Goal: Find specific page/section: Find specific page/section

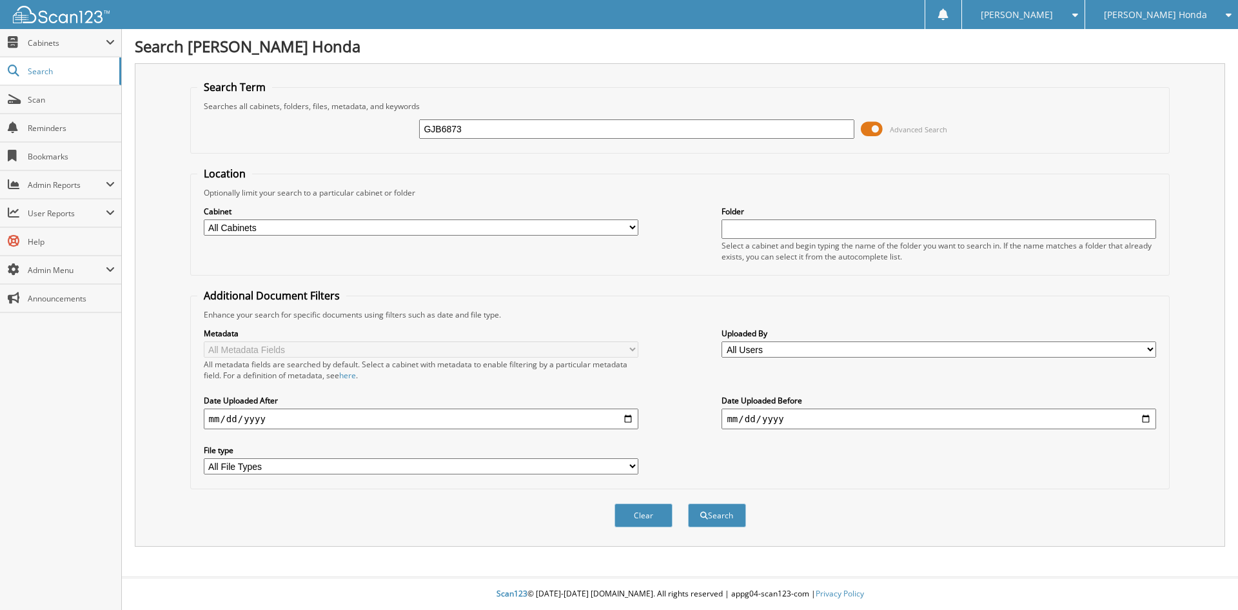
type input "GJB6873"
click at [688, 503] on button "Search" at bounding box center [717, 515] width 58 height 24
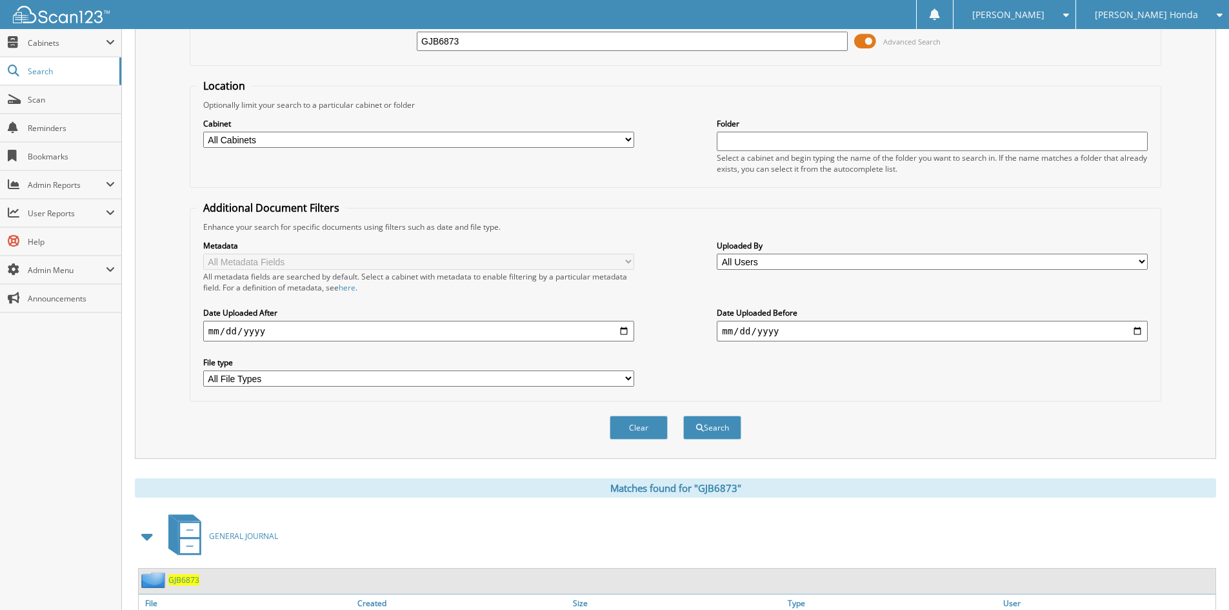
scroll to position [183, 0]
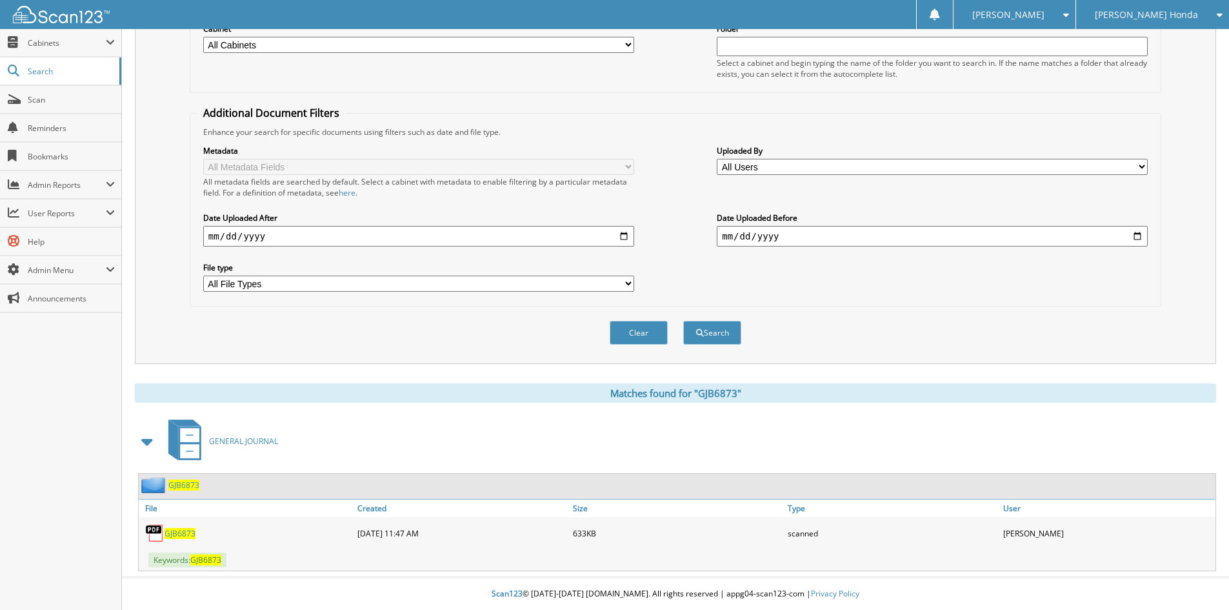
click at [177, 535] on span "GJB6873" at bounding box center [179, 533] width 31 height 11
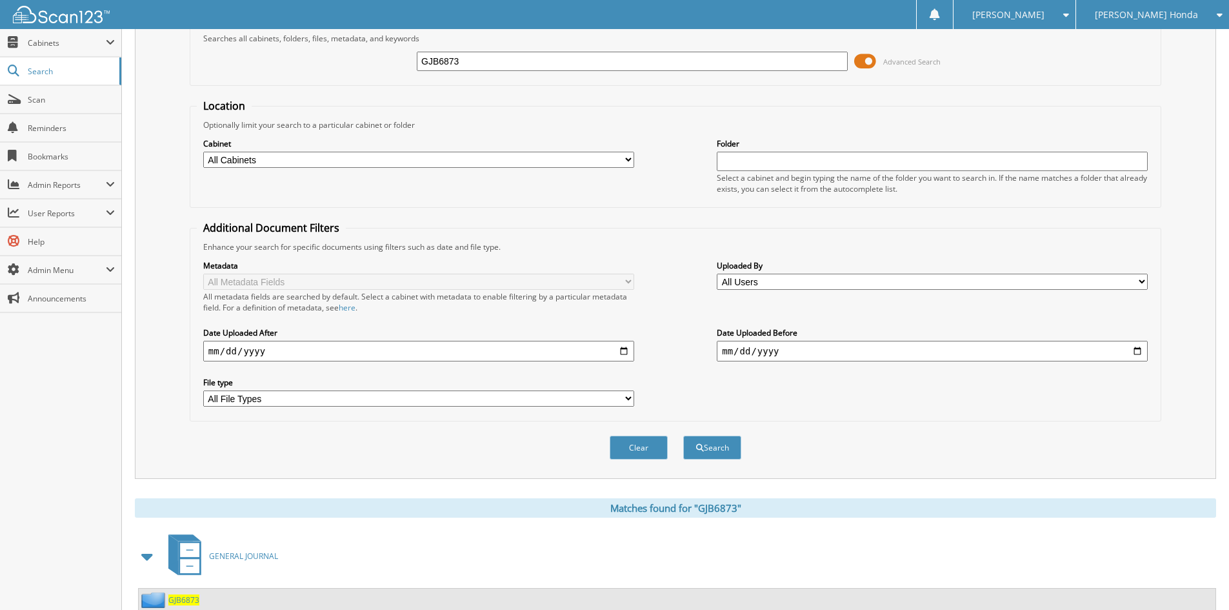
scroll to position [0, 0]
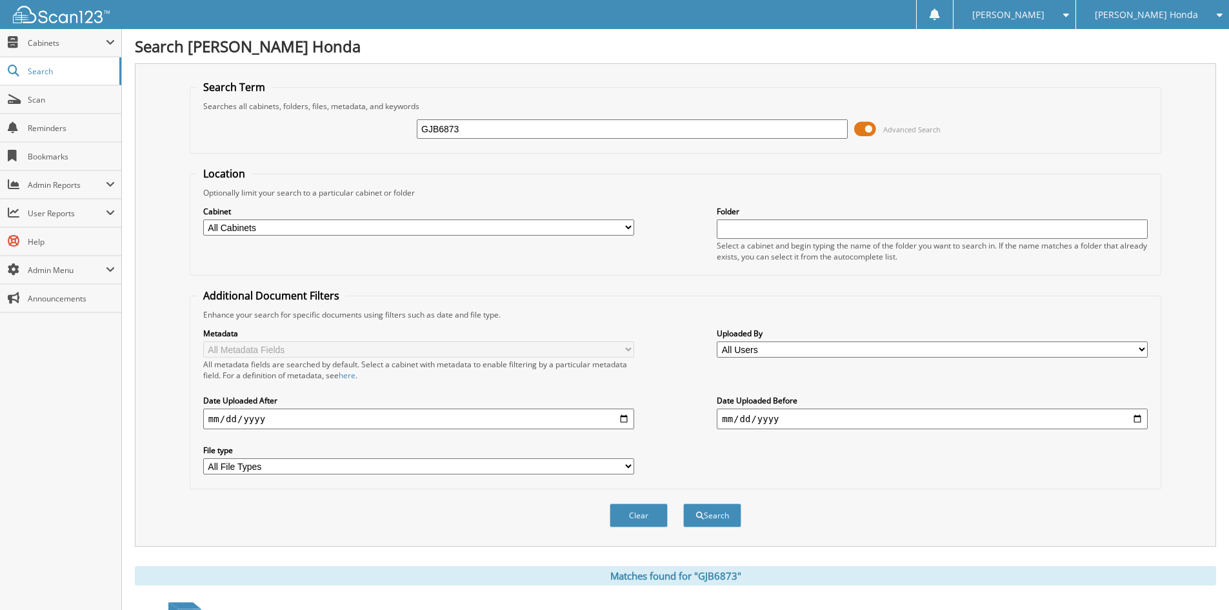
drag, startPoint x: 471, startPoint y: 129, endPoint x: 206, endPoint y: 99, distance: 266.8
click at [213, 99] on fieldset "Search Term Searches all cabinets, folders, files, metadata, and keywords GJB68…" at bounding box center [675, 117] width 971 height 74
click at [525, 127] on input "DIXON BILLY" at bounding box center [632, 128] width 431 height 19
type input "DIXON BILLY 571860"
click at [718, 519] on button "Search" at bounding box center [712, 515] width 58 height 24
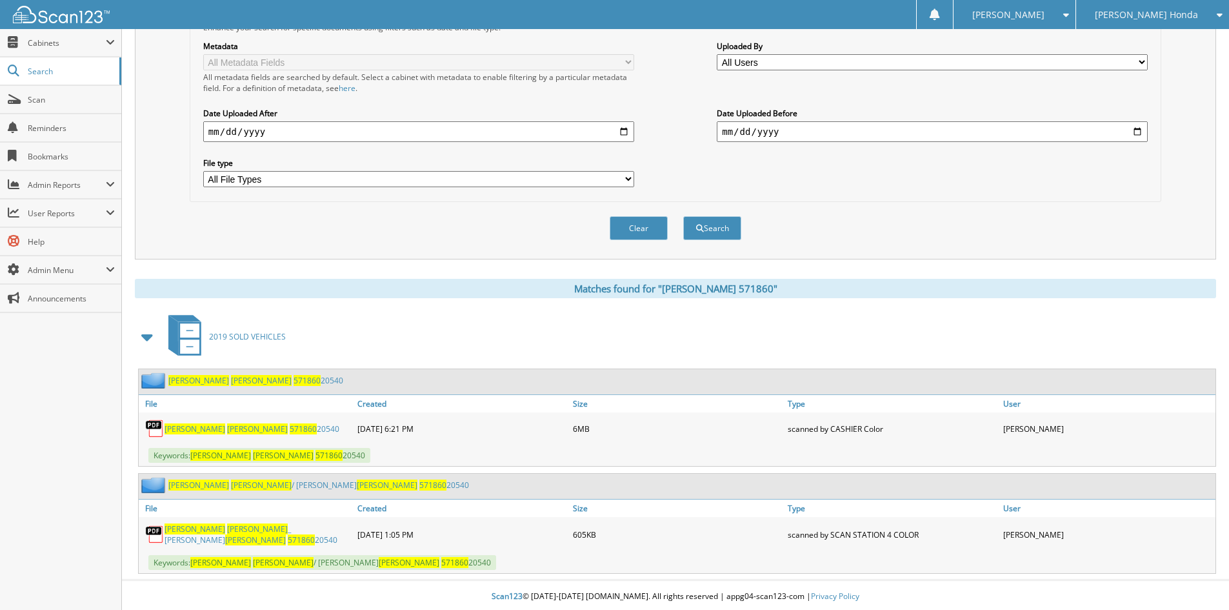
scroll to position [288, 0]
click at [290, 429] on span "571860" at bounding box center [303, 427] width 27 height 11
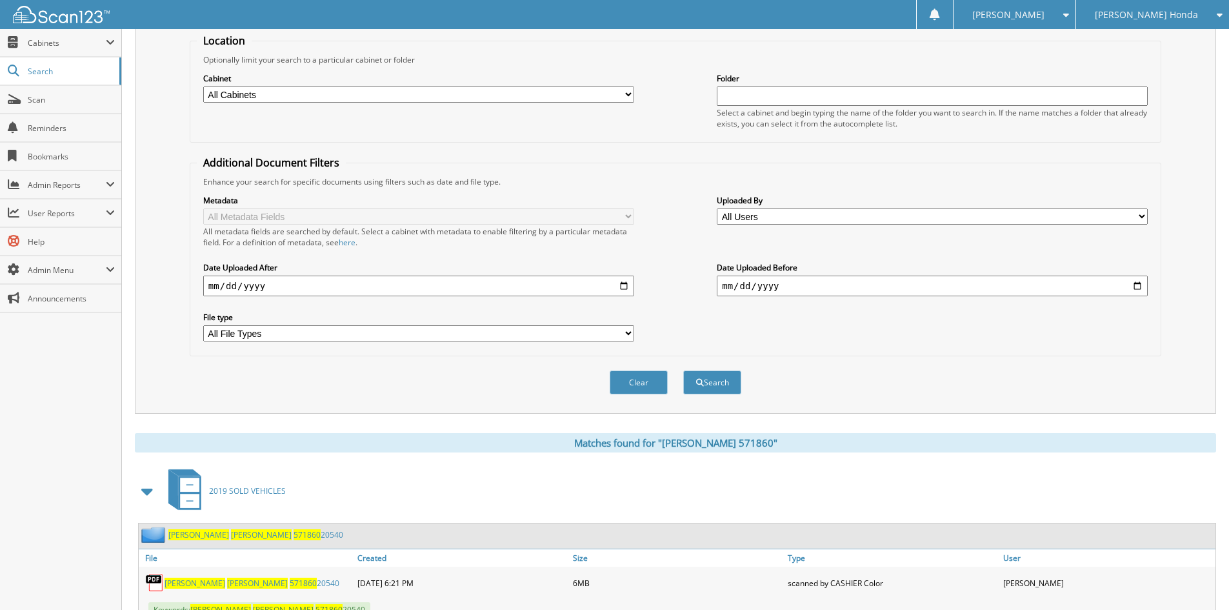
scroll to position [0, 0]
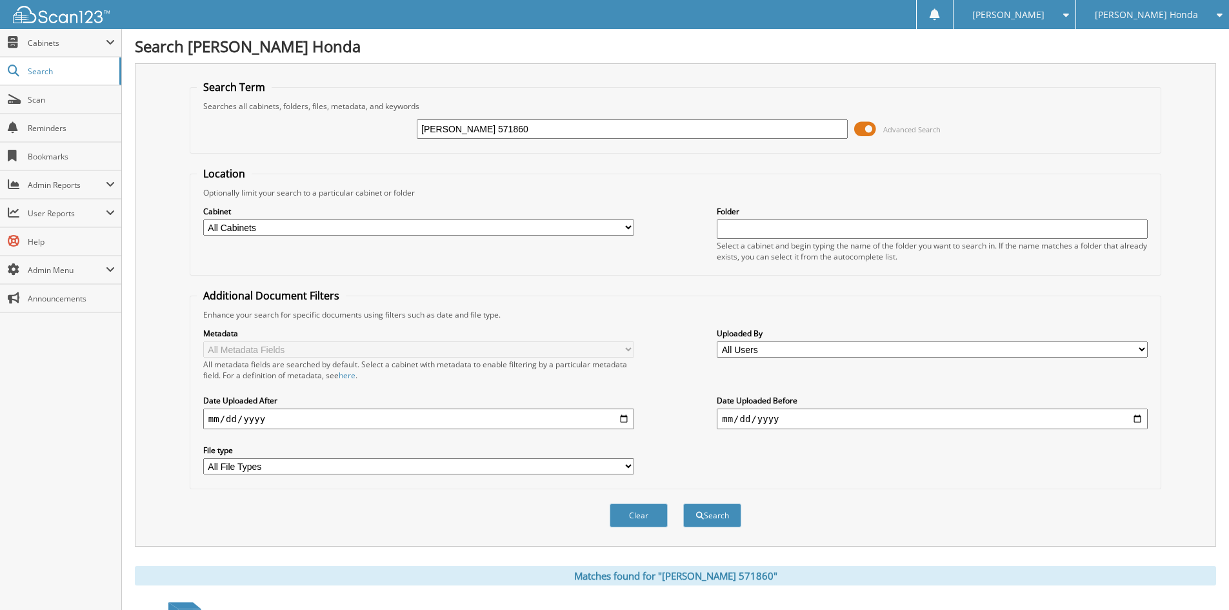
drag, startPoint x: 441, startPoint y: 130, endPoint x: 246, endPoint y: 110, distance: 195.8
click at [263, 109] on fieldset "Search Term Searches all cabinets, folders, files, metadata, and keywords DIXON…" at bounding box center [675, 117] width 971 height 74
type input "SHOCK RICHARD 259449"
click at [722, 513] on button "Search" at bounding box center [712, 515] width 58 height 24
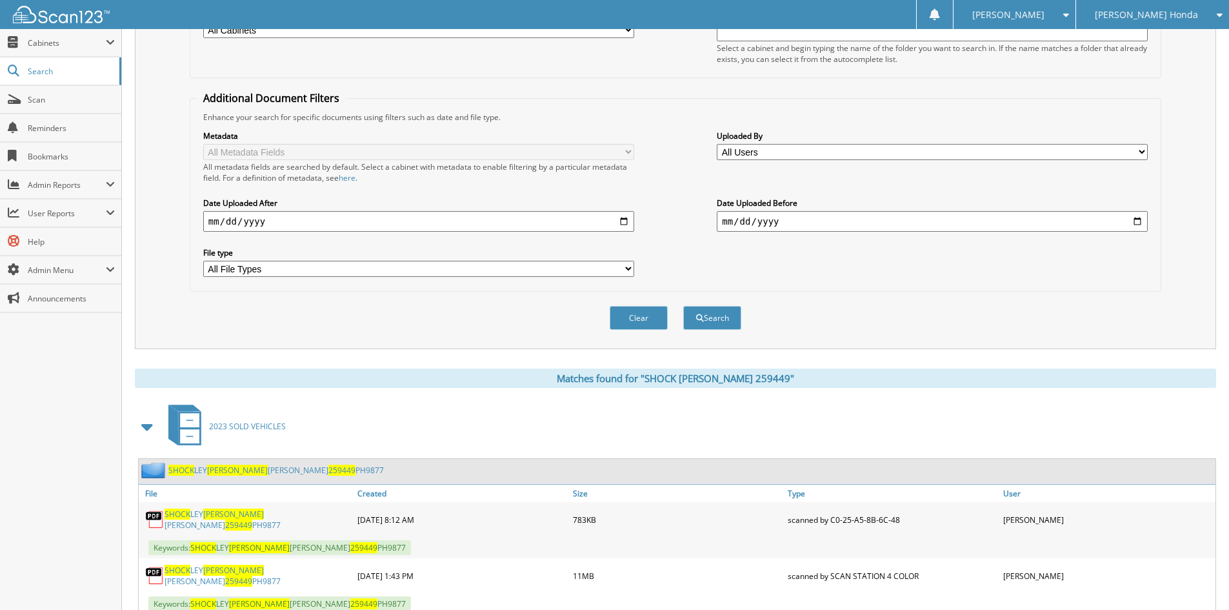
scroll to position [237, 0]
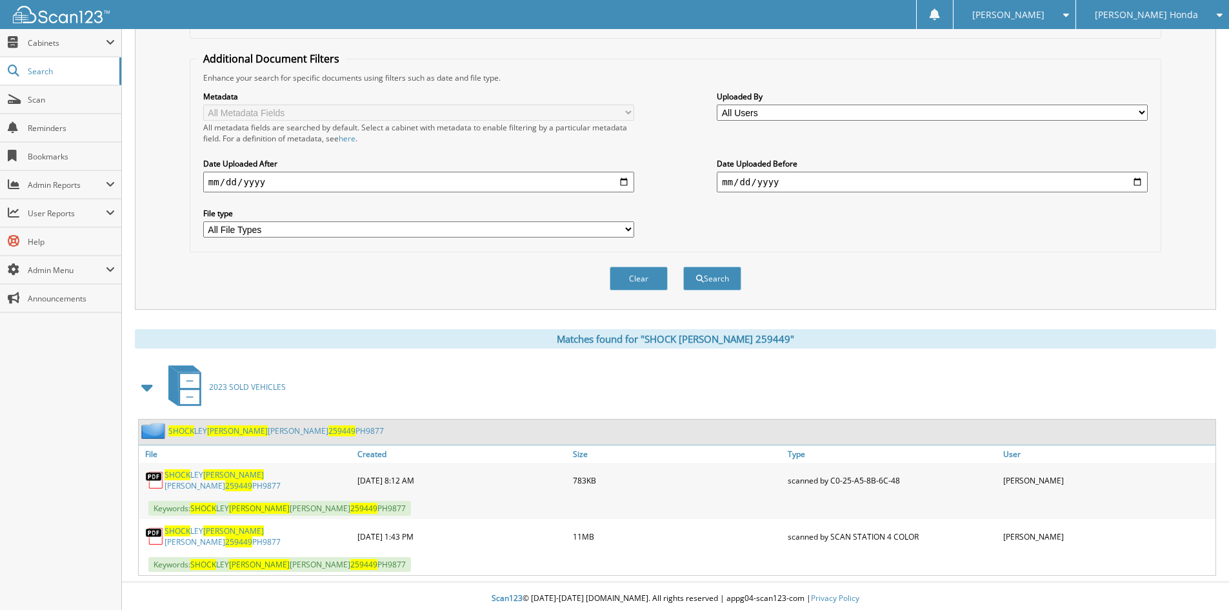
click at [259, 531] on link "SHOCK [PERSON_NAME] [PERSON_NAME] 259449 PH9877" at bounding box center [257, 536] width 186 height 22
click at [37, 94] on span "Scan" at bounding box center [71, 99] width 87 height 11
